Goal: Find contact information: Find contact information

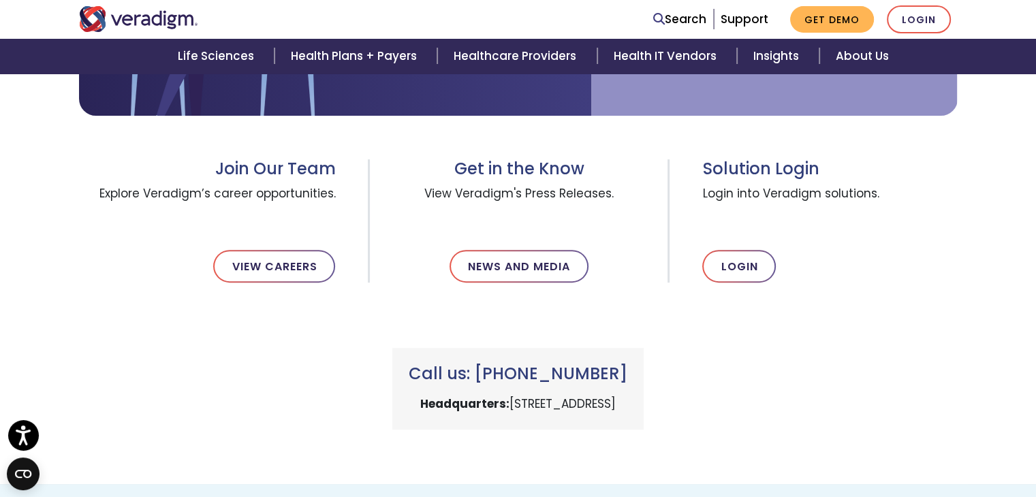
scroll to position [396, 0]
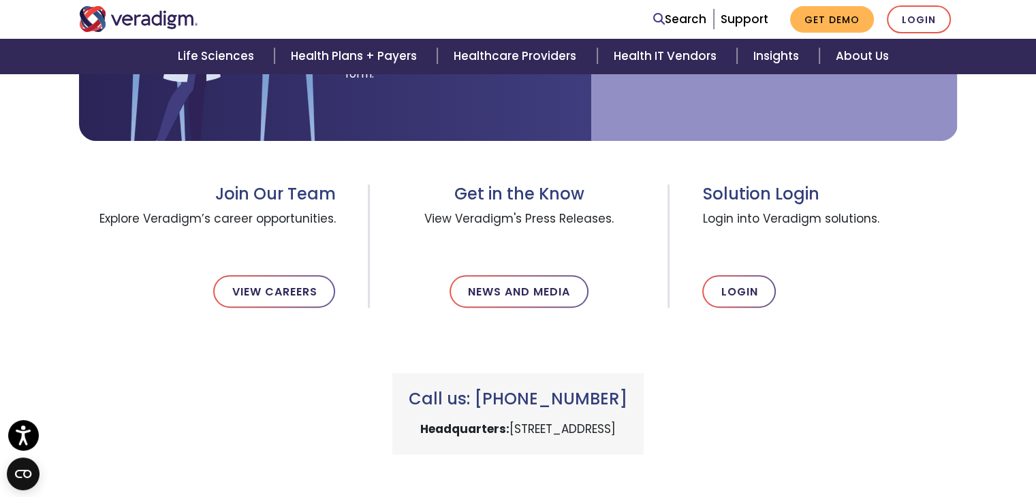
drag, startPoint x: 629, startPoint y: 399, endPoint x: 478, endPoint y: 408, distance: 150.8
click at [478, 408] on h3 "Call us: [PHONE_NUMBER]" at bounding box center [518, 400] width 219 height 20
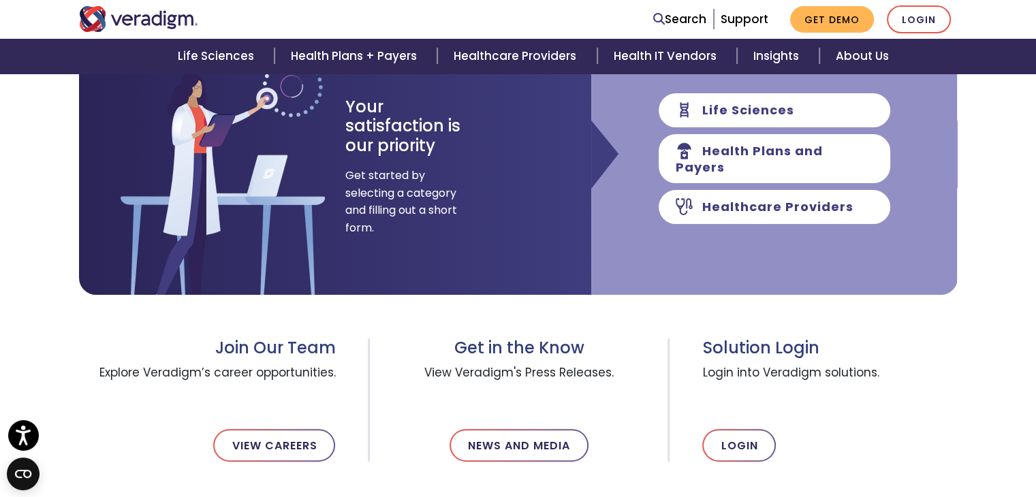
scroll to position [272, 0]
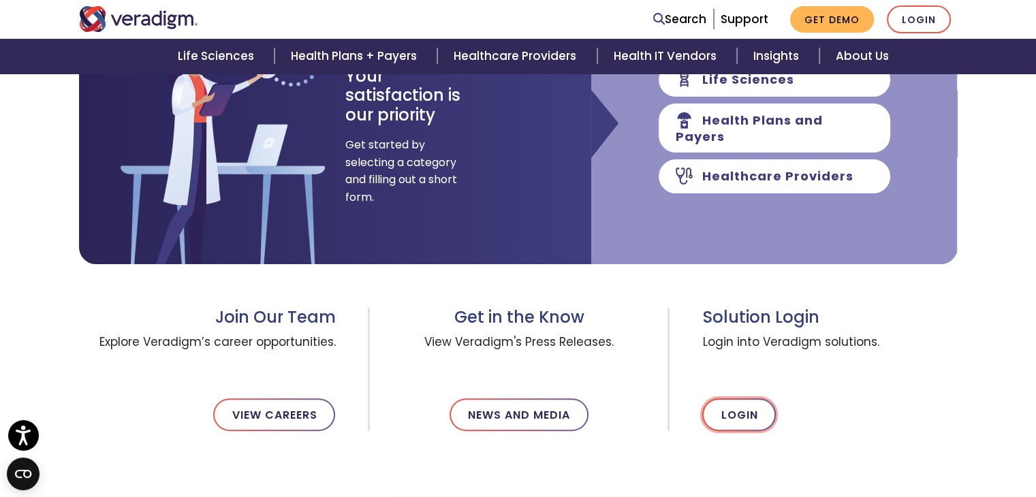
click at [719, 406] on link "Login" at bounding box center [739, 414] width 74 height 33
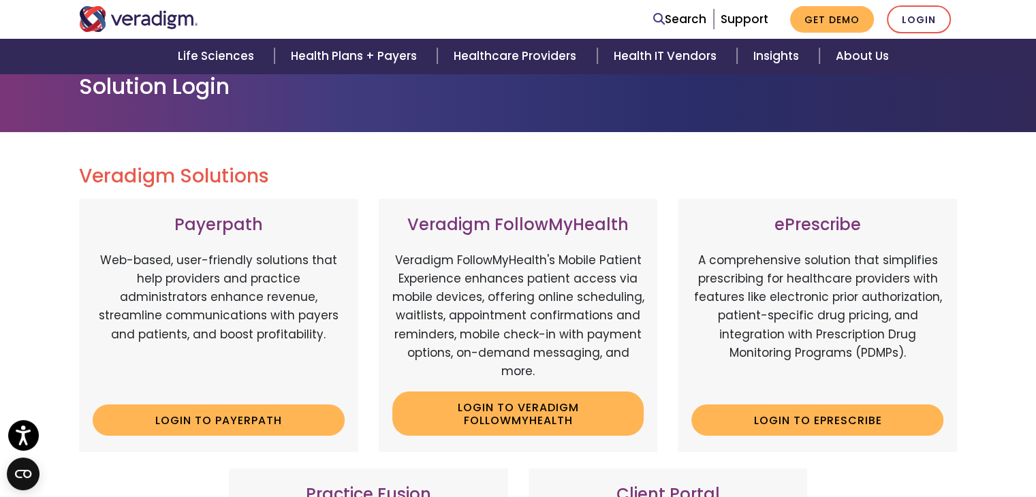
scroll to position [68, 0]
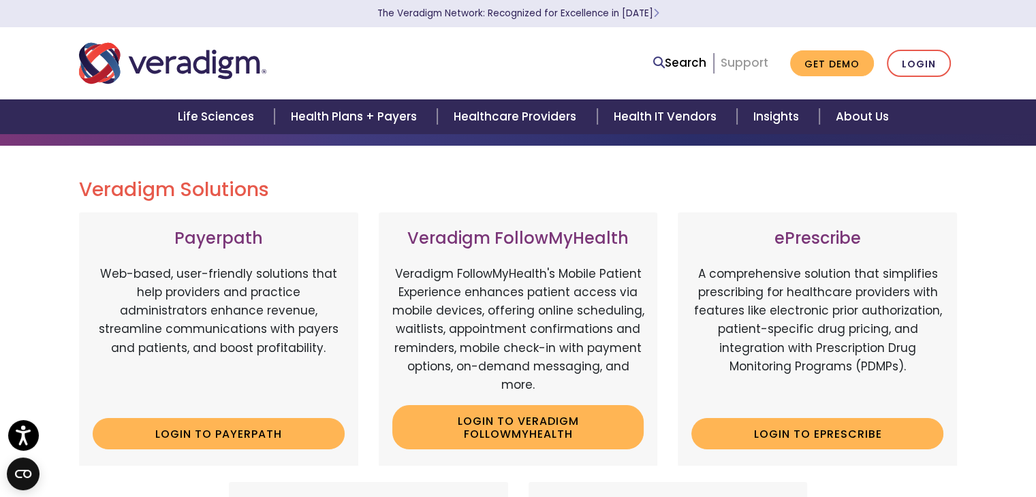
click at [757, 63] on link "Support" at bounding box center [745, 62] width 48 height 16
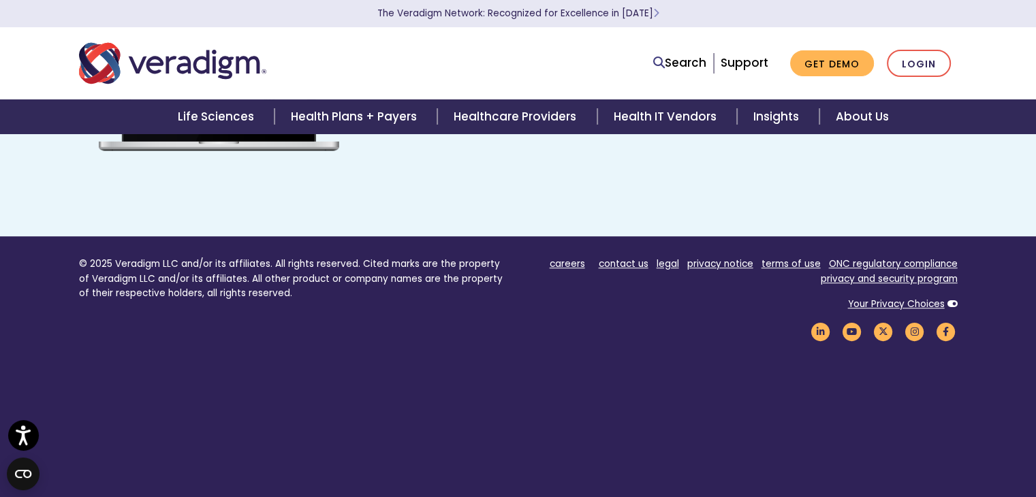
scroll to position [941, 0]
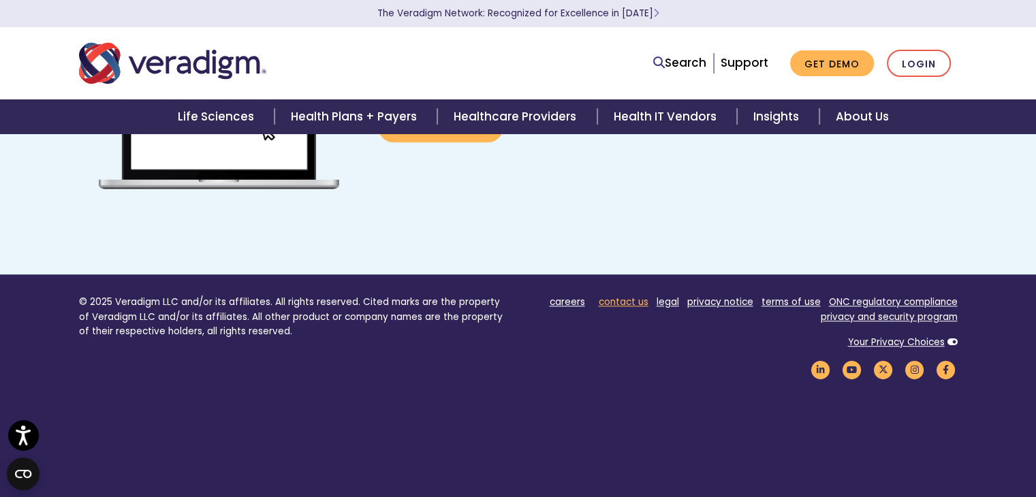
click at [630, 300] on link "contact us" at bounding box center [624, 302] width 50 height 13
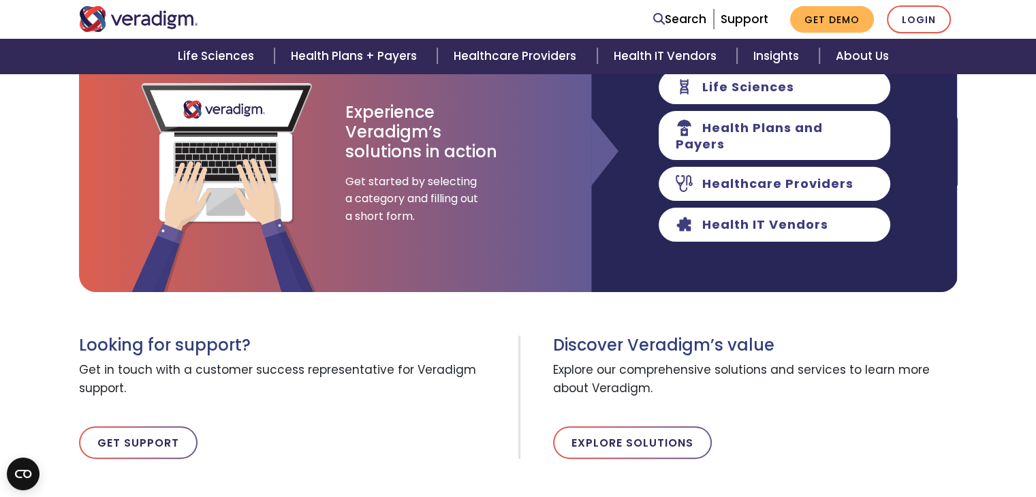
scroll to position [409, 0]
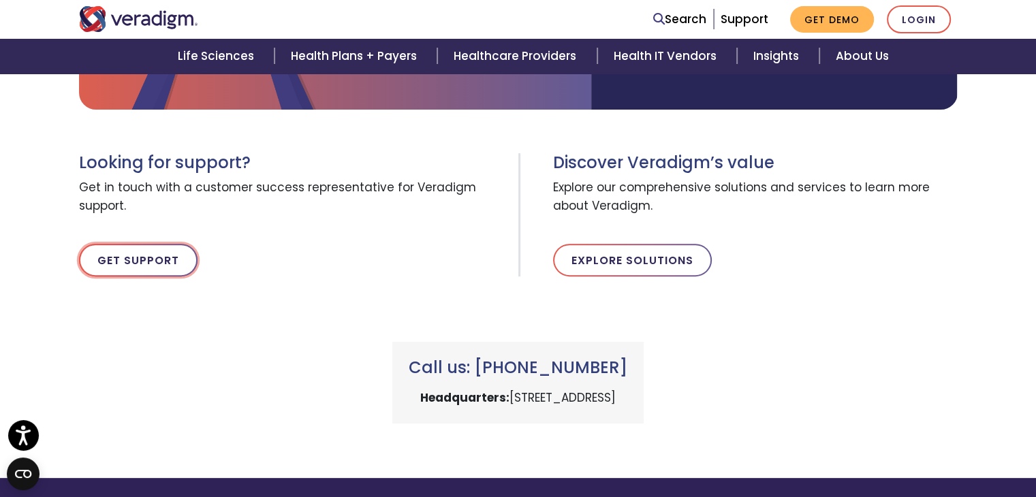
click at [127, 260] on link "Get Support" at bounding box center [138, 260] width 119 height 33
